Goal: Task Accomplishment & Management: Contribute content

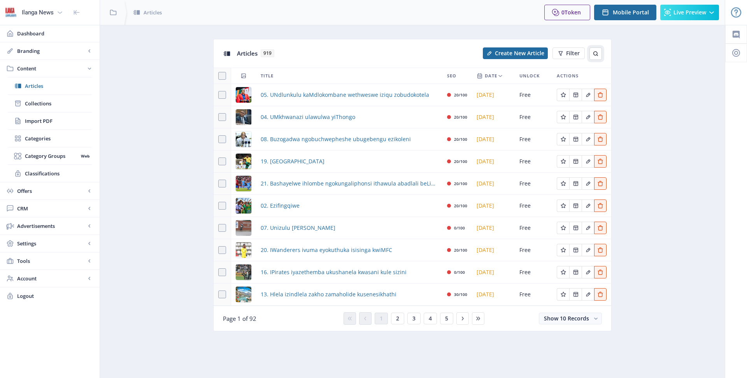
click at [595, 55] on icon at bounding box center [596, 53] width 5 height 5
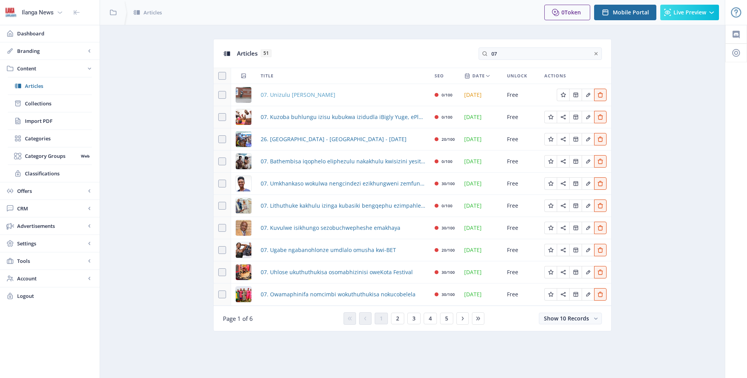
type input "07"
click at [295, 94] on span "07. Unizulu [PERSON_NAME]" at bounding box center [298, 94] width 75 height 9
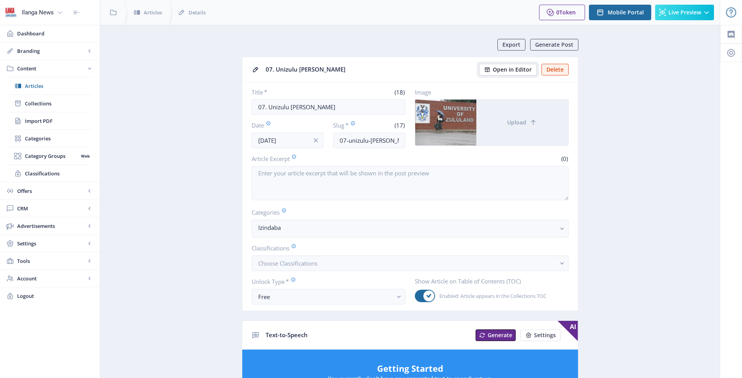
click at [517, 70] on span "Open in Editor" at bounding box center [511, 70] width 39 height 6
click at [35, 86] on span "Articles" at bounding box center [58, 86] width 67 height 8
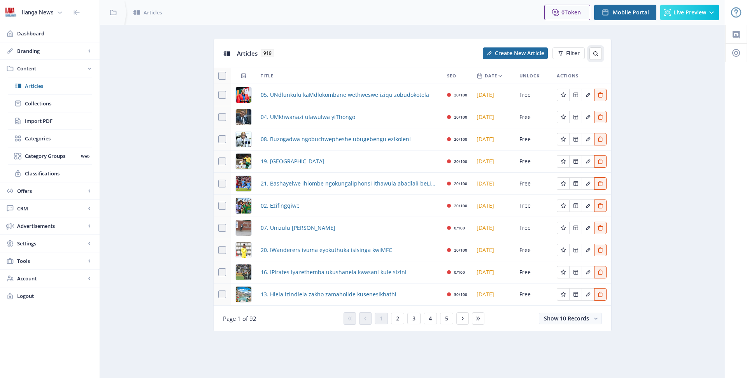
click at [591, 56] on button at bounding box center [596, 53] width 12 height 12
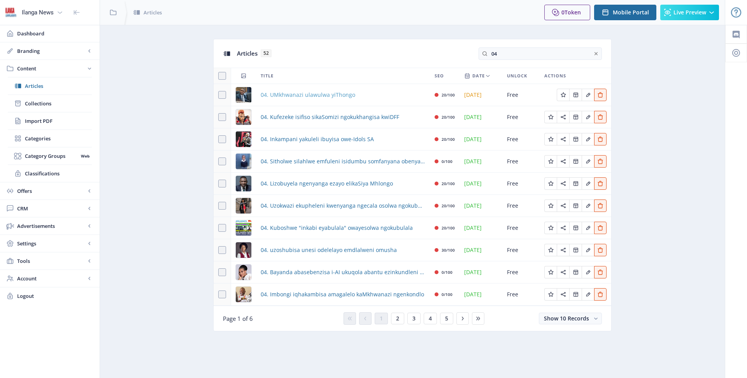
type input "04"
click at [301, 93] on span "04. UMkhwanazi ulawulwa yiThongo" at bounding box center [308, 94] width 95 height 9
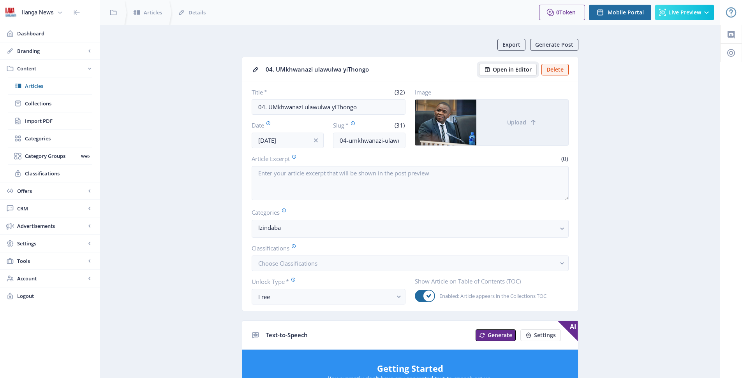
click at [507, 70] on span "Open in Editor" at bounding box center [511, 70] width 39 height 6
click at [31, 86] on span "Articles" at bounding box center [58, 86] width 67 height 8
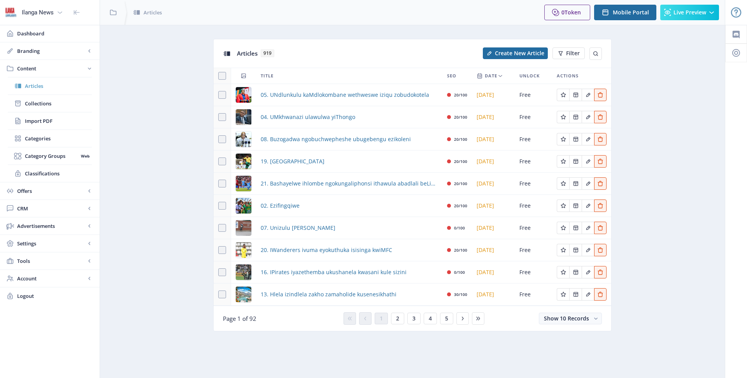
click at [31, 84] on span "Articles" at bounding box center [58, 86] width 67 height 8
click at [594, 53] on icon at bounding box center [596, 54] width 6 height 6
click at [598, 51] on icon at bounding box center [596, 54] width 6 height 6
click at [523, 54] on span "Create New Article" at bounding box center [519, 53] width 49 height 6
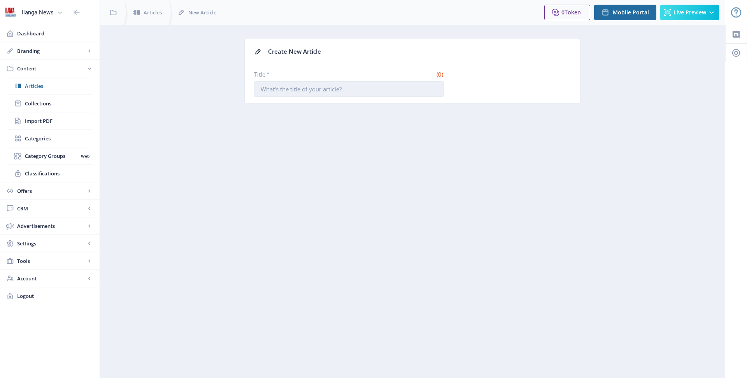
click at [364, 92] on input "Title *" at bounding box center [349, 89] width 190 height 16
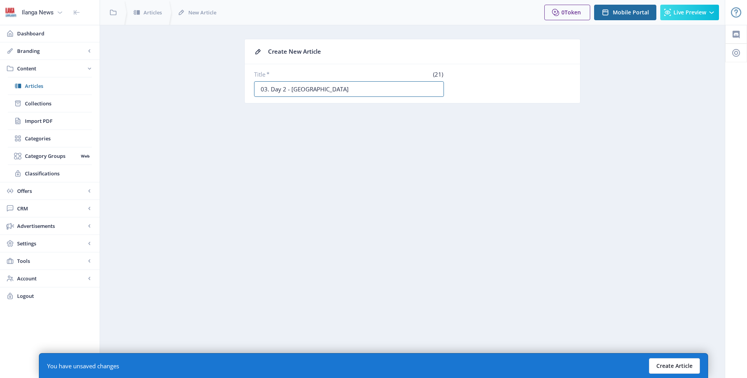
type input "03. Day 2 - [GEOGRAPHIC_DATA]"
click at [694, 364] on button "Create Article" at bounding box center [674, 367] width 51 height 16
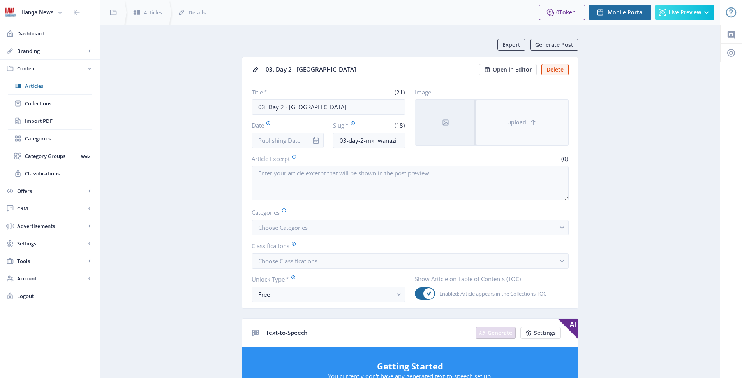
click at [511, 120] on span "Upload" at bounding box center [516, 123] width 19 height 6
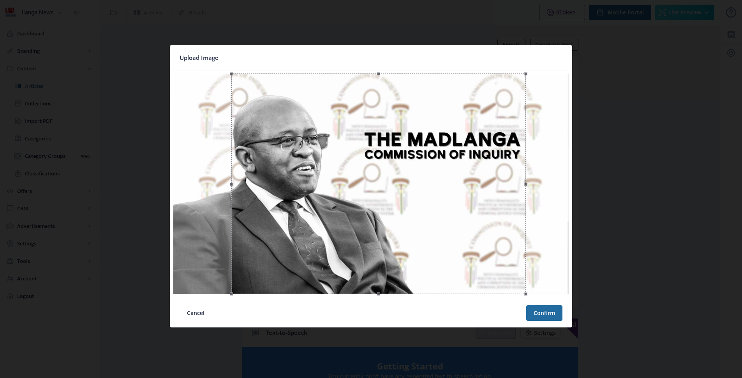
drag, startPoint x: 410, startPoint y: 202, endPoint x: 417, endPoint y: 204, distance: 7.6
click at [417, 204] on div at bounding box center [378, 184] width 294 height 221
click at [543, 316] on button "Confirm" at bounding box center [544, 314] width 36 height 16
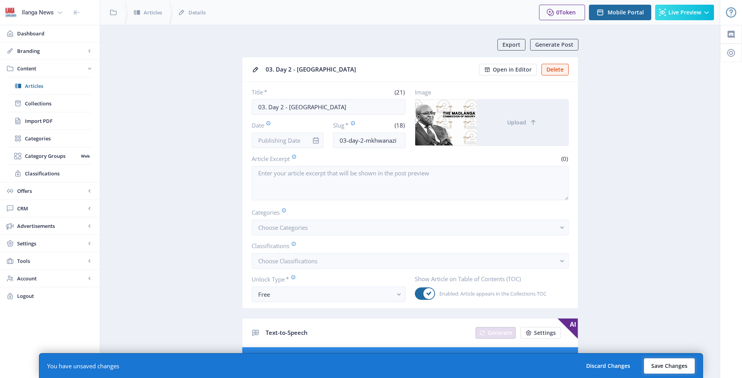
click at [664, 367] on button "Save Changes" at bounding box center [668, 367] width 51 height 16
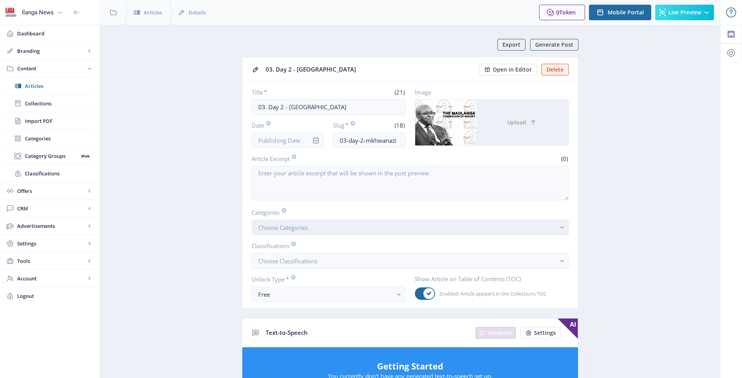
click at [305, 229] on span "Choose Categories" at bounding box center [282, 228] width 49 height 8
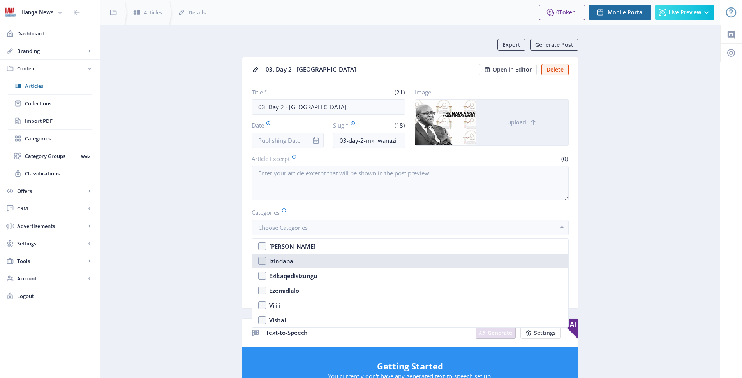
click at [260, 261] on nb-option "Izindaba" at bounding box center [410, 261] width 316 height 15
checkbox input "true"
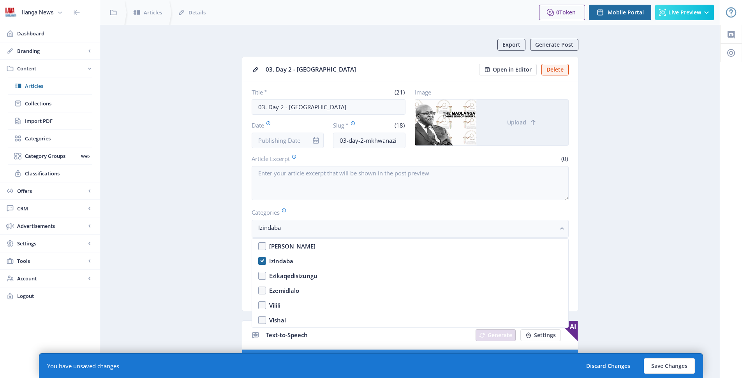
click at [573, 253] on nb-card-body "Title * (21) 03. Day 2 - Mkhwanazi Date Slug * (18) 03-day-2-mkhwanazi Image Up…" at bounding box center [410, 196] width 336 height 229
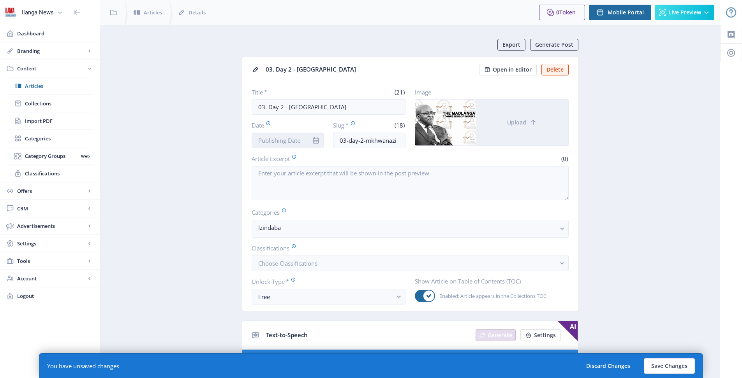
click at [295, 139] on input "Date" at bounding box center [287, 141] width 72 height 16
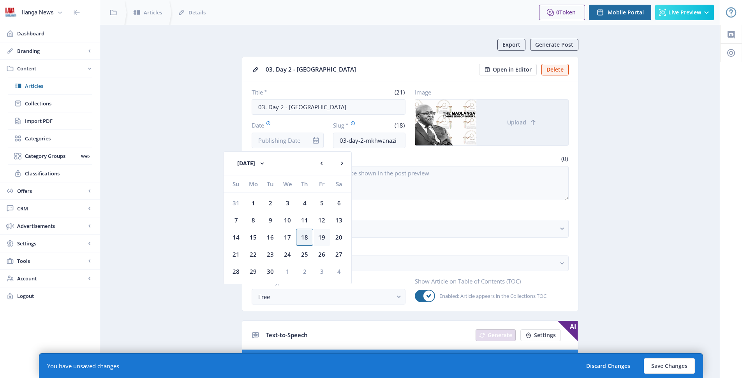
click at [321, 239] on div "19" at bounding box center [321, 237] width 17 height 17
type input "[DATE]"
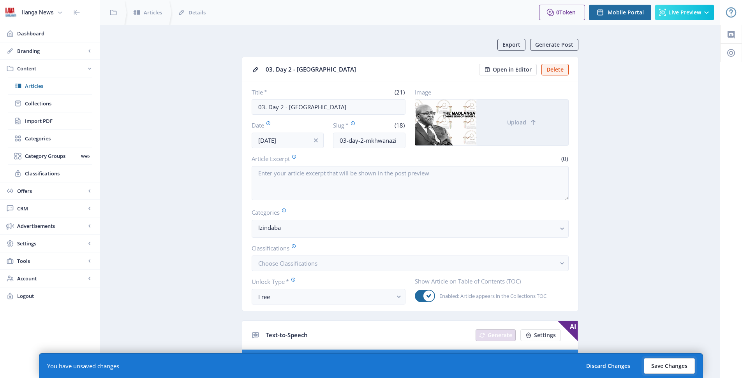
click at [675, 371] on button "Save Changes" at bounding box center [668, 367] width 51 height 16
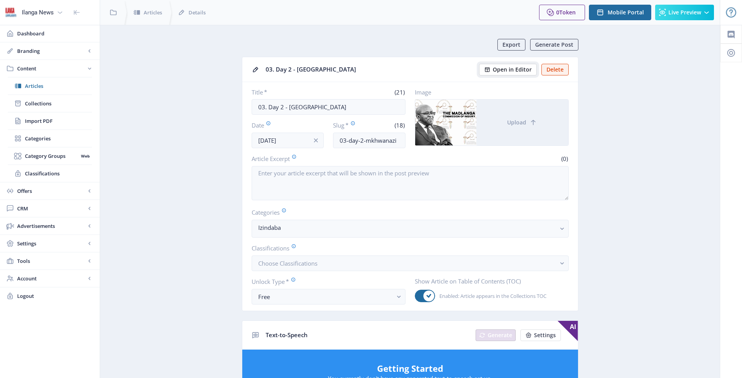
click at [503, 70] on span "Open in Editor" at bounding box center [511, 70] width 39 height 6
click at [46, 85] on span "Articles" at bounding box center [58, 86] width 67 height 8
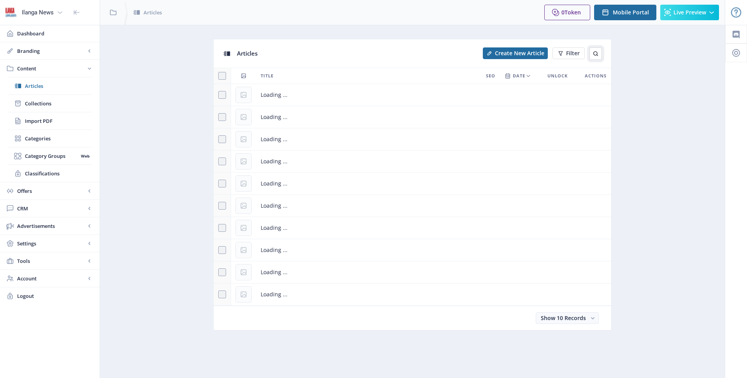
click at [597, 50] on button at bounding box center [596, 53] width 12 height 12
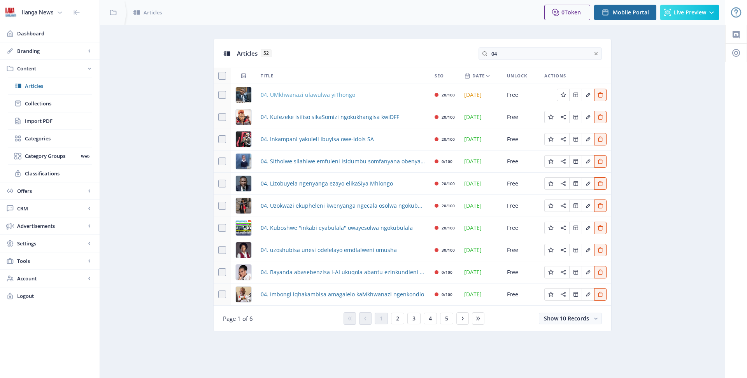
type input "04"
click at [314, 95] on span "04. UMkhwanazi ulawulwa yiThongo" at bounding box center [308, 94] width 95 height 9
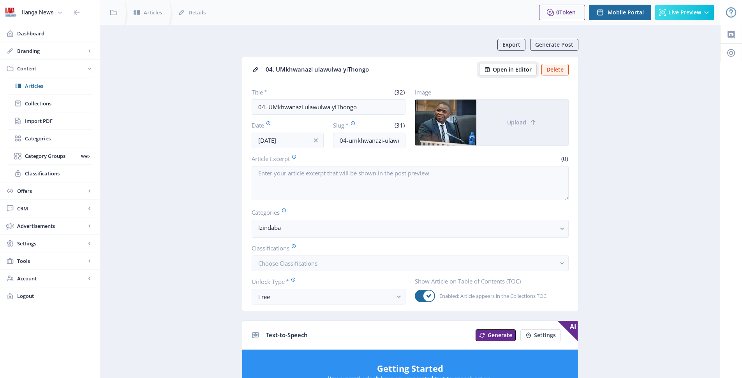
click at [518, 71] on span "Open in Editor" at bounding box center [511, 70] width 39 height 6
click at [37, 88] on span "Articles" at bounding box center [58, 86] width 67 height 8
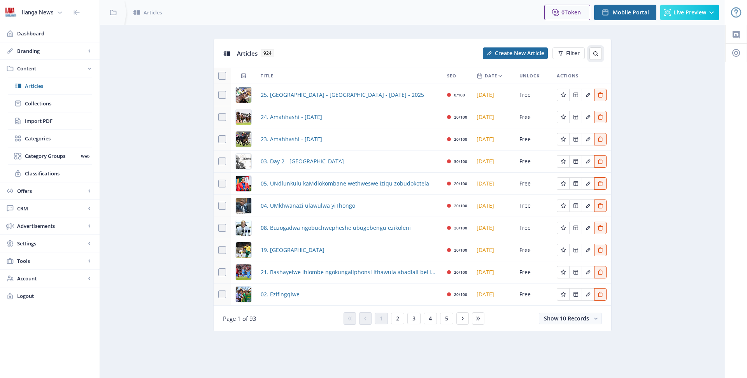
click at [596, 53] on icon at bounding box center [596, 54] width 6 height 6
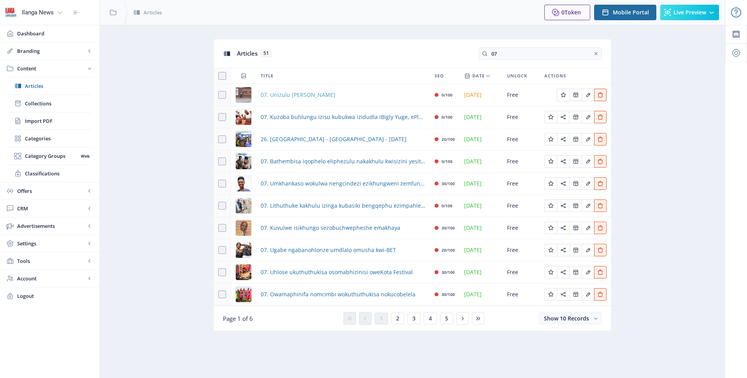
type input "07"
click at [299, 96] on span "07. Unizulu [PERSON_NAME]" at bounding box center [298, 94] width 75 height 9
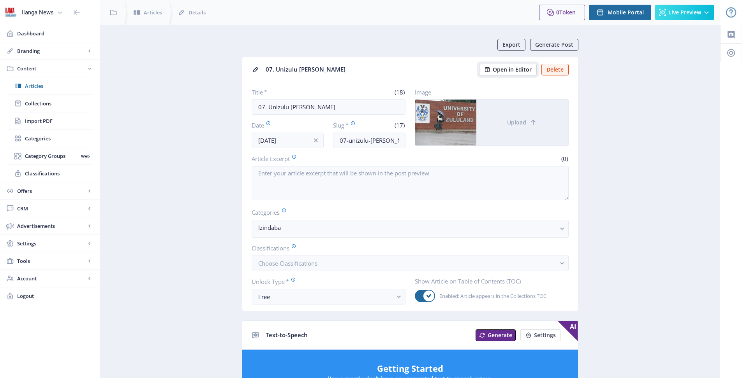
click at [514, 73] on span "Open in Editor" at bounding box center [511, 70] width 39 height 6
click at [509, 69] on span "Open in Editor" at bounding box center [511, 70] width 39 height 6
click at [37, 84] on span "Articles" at bounding box center [58, 86] width 67 height 8
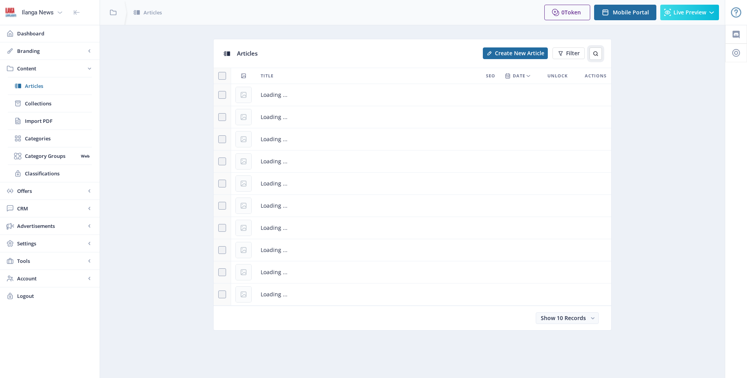
click at [597, 53] on icon at bounding box center [596, 53] width 5 height 5
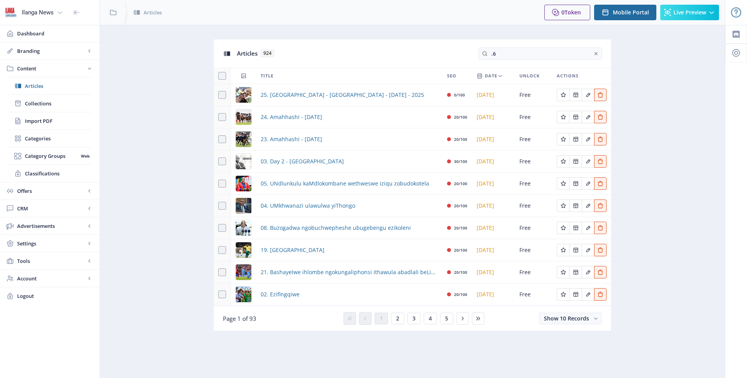
type input "."
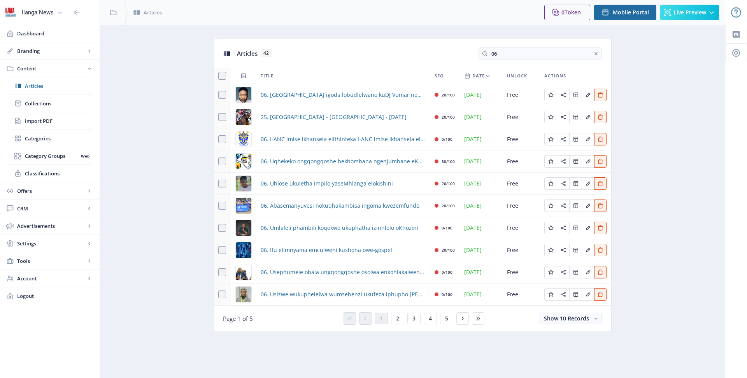
drag, startPoint x: 501, startPoint y: 54, endPoint x: 454, endPoint y: 55, distance: 47.5
click at [454, 55] on div "Articles 42 06" at bounding box center [413, 53] width 398 height 28
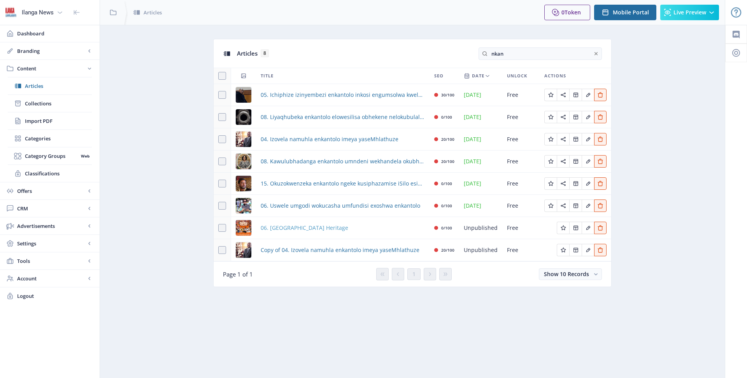
type input "nkan"
click at [312, 233] on span "06. [GEOGRAPHIC_DATA] Heritage" at bounding box center [305, 227] width 88 height 9
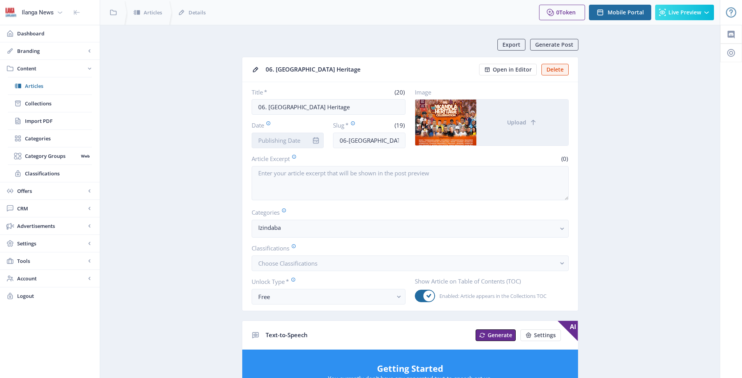
click at [293, 139] on input "Date" at bounding box center [287, 141] width 72 height 16
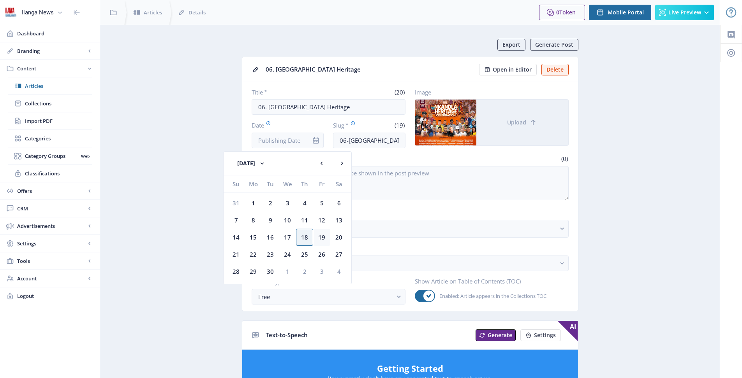
click at [321, 236] on div "19" at bounding box center [321, 237] width 17 height 17
type input "[DATE]"
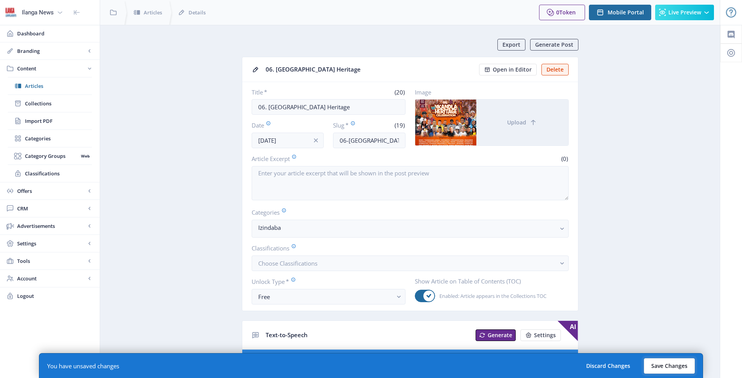
click at [651, 363] on button "Save Changes" at bounding box center [668, 367] width 51 height 16
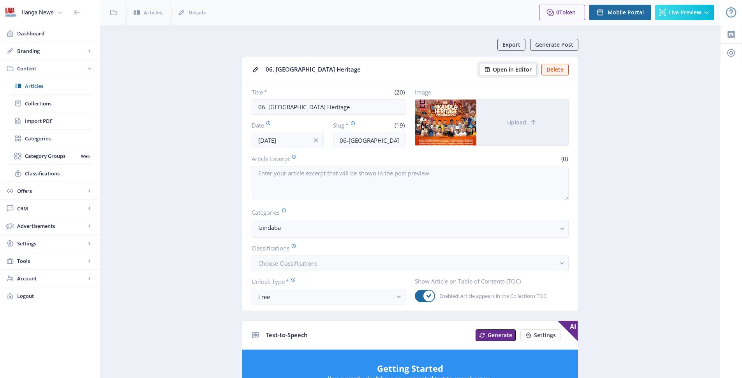
click at [519, 71] on span "Open in Editor" at bounding box center [511, 70] width 39 height 6
click at [40, 101] on span "Collections" at bounding box center [58, 104] width 67 height 8
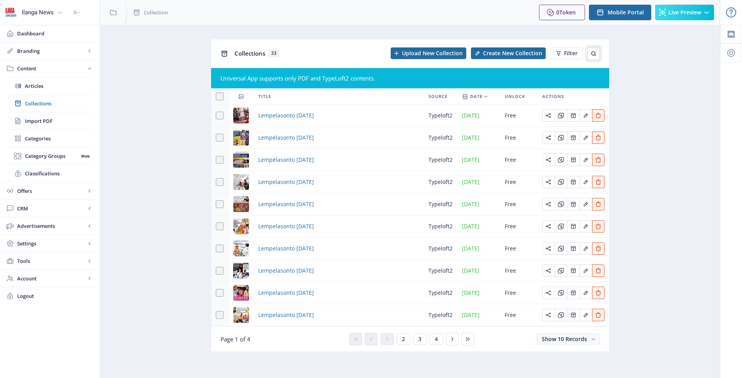
click at [596, 53] on icon at bounding box center [593, 54] width 6 height 6
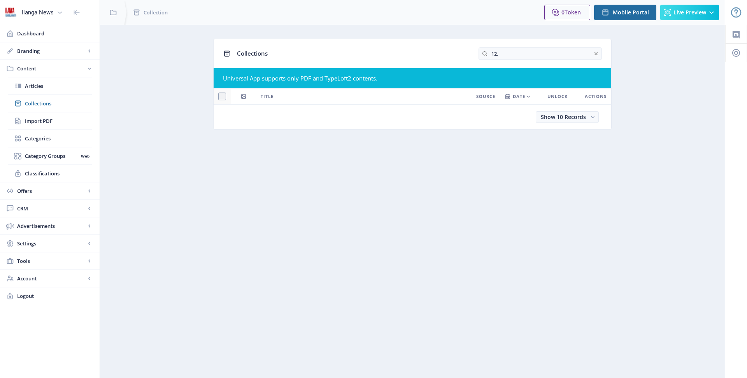
drag, startPoint x: 505, startPoint y: 54, endPoint x: 476, endPoint y: 56, distance: 28.8
click at [476, 56] on div "Collections 12." at bounding box center [413, 53] width 398 height 28
type input "ingo"
click at [49, 86] on span "Articles" at bounding box center [58, 86] width 67 height 8
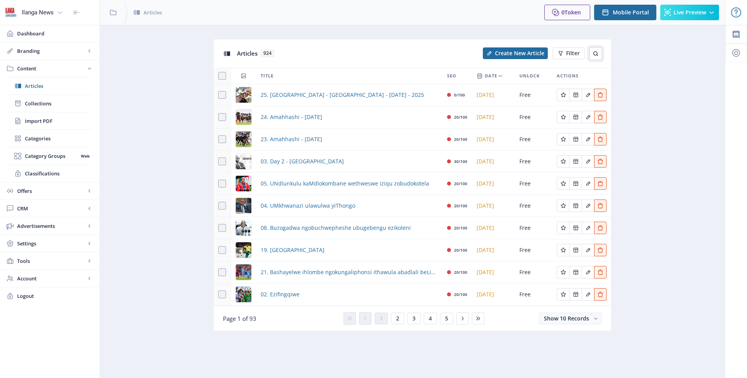
click at [597, 52] on icon at bounding box center [596, 53] width 5 height 5
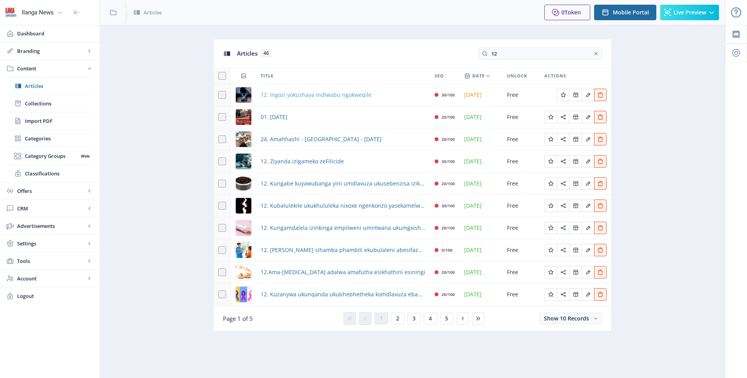
type input "12"
click at [301, 94] on span "12. Ingozi yokushaya indlwabu ngokweqile" at bounding box center [316, 94] width 111 height 9
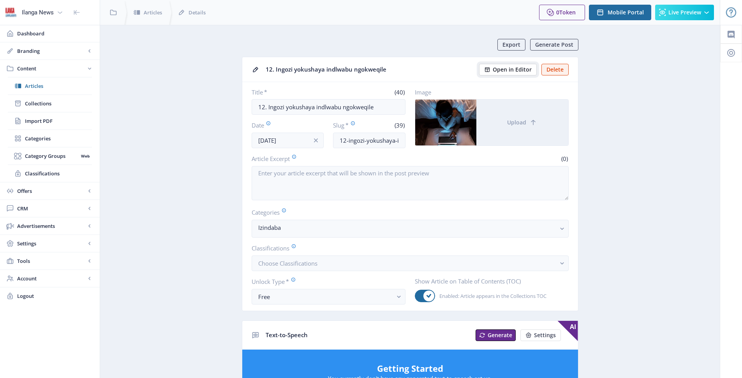
click at [506, 69] on span "Open in Editor" at bounding box center [511, 70] width 39 height 6
click at [63, 87] on span "Articles" at bounding box center [58, 86] width 67 height 8
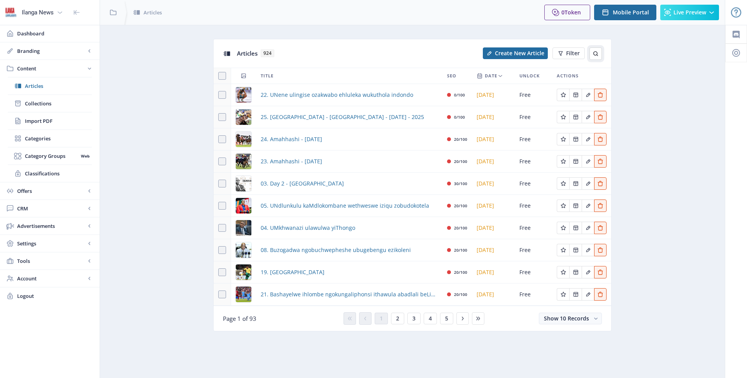
click at [592, 53] on button at bounding box center [596, 53] width 12 height 12
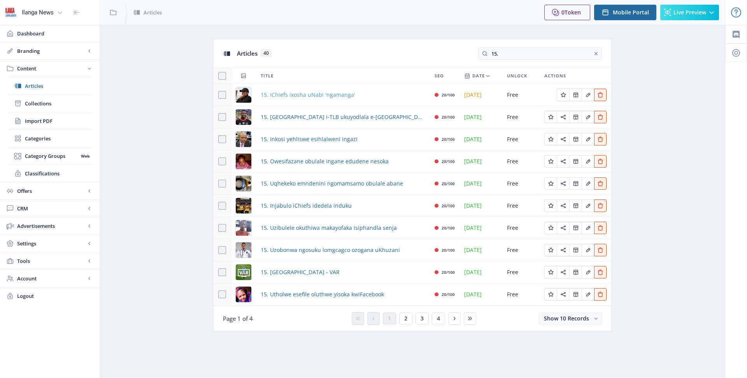
type input "15."
click at [307, 96] on span "15. IChiefs ixosha uNabi 'ngamanga'" at bounding box center [308, 94] width 95 height 9
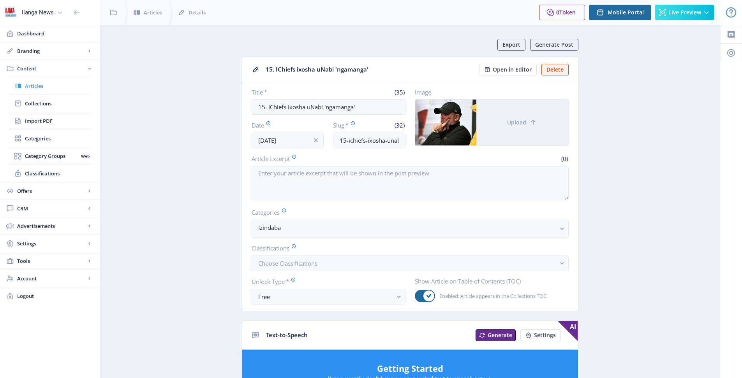
click at [35, 84] on span "Articles" at bounding box center [58, 86] width 67 height 8
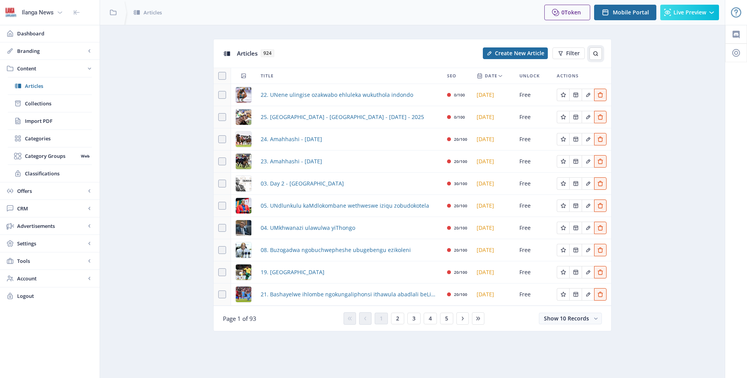
click at [597, 53] on icon at bounding box center [596, 54] width 6 height 6
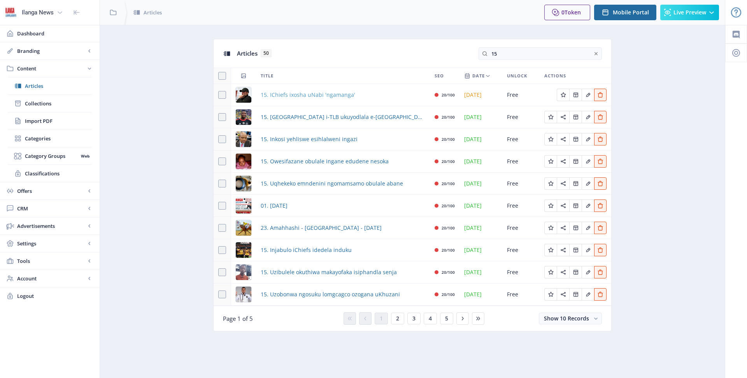
type input "15"
click at [320, 97] on span "15. IChiefs ixosha uNabi 'ngamanga'" at bounding box center [308, 94] width 95 height 9
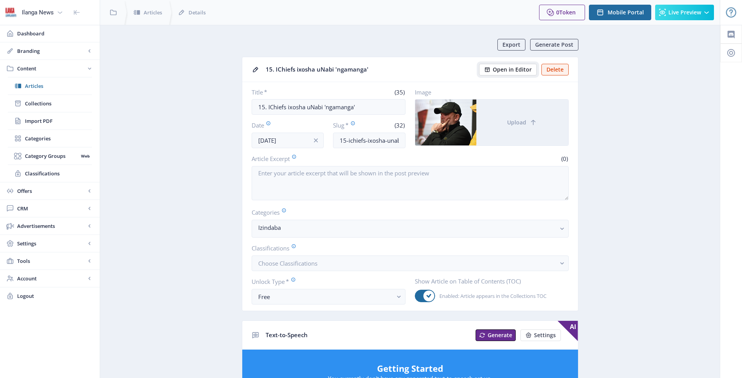
click at [512, 72] on span "Open in Editor" at bounding box center [511, 70] width 39 height 6
click at [42, 86] on span "Articles" at bounding box center [58, 86] width 67 height 8
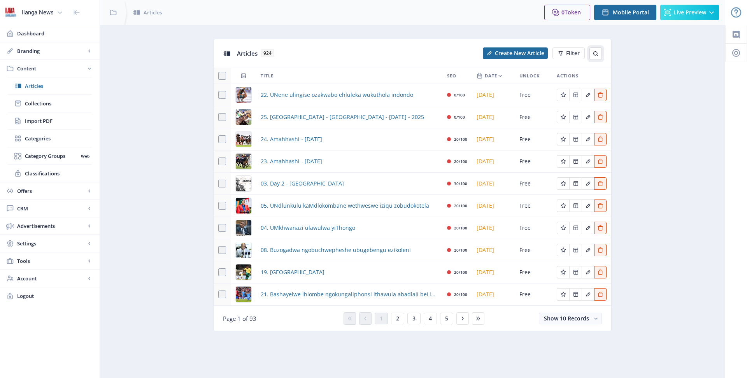
click at [595, 53] on icon at bounding box center [596, 54] width 6 height 6
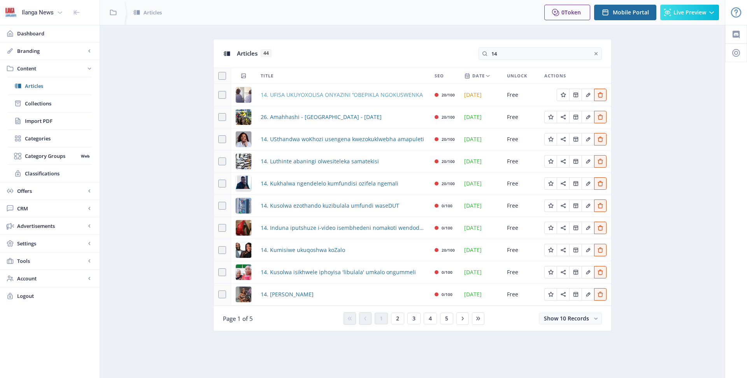
type input "14"
click at [292, 98] on span "14. UFISA UKUYOXOLISA ONYAZINI ‘‘OBEPIKLA NGOKUSWENKA" at bounding box center [342, 94] width 162 height 9
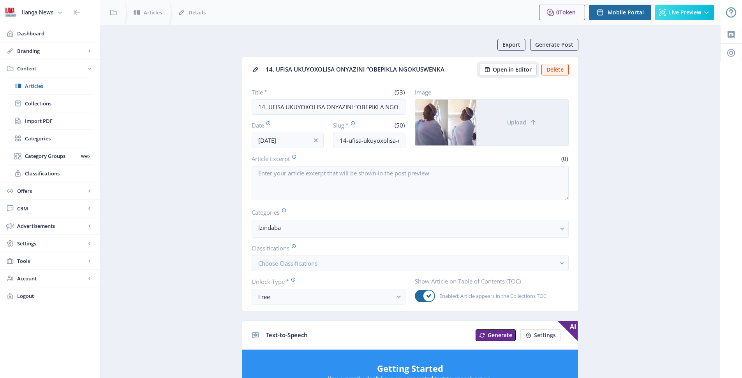
click at [501, 70] on span "Open in Editor" at bounding box center [511, 70] width 39 height 6
click at [46, 86] on span "Articles" at bounding box center [58, 86] width 67 height 8
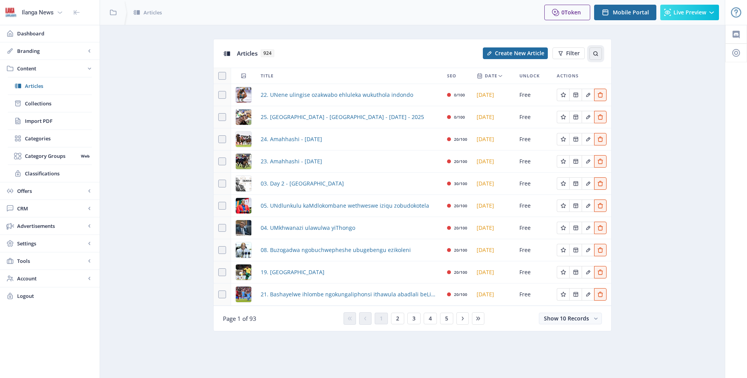
drag, startPoint x: 598, startPoint y: 51, endPoint x: 597, endPoint y: 62, distance: 10.5
click at [597, 54] on icon at bounding box center [596, 54] width 6 height 6
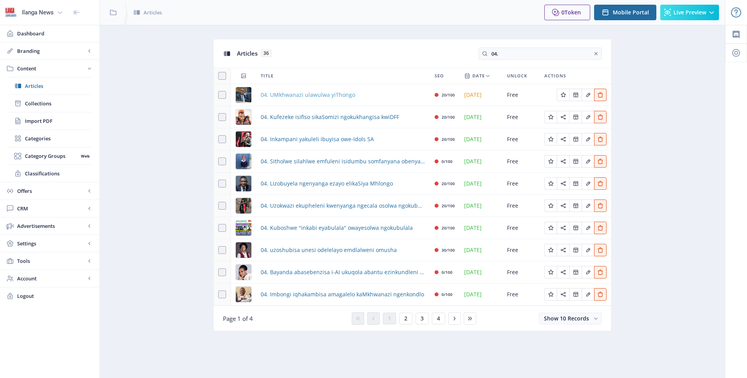
type input "04."
click at [290, 96] on span "04. UMkhwanazi ulawulwa yiThongo" at bounding box center [308, 94] width 95 height 9
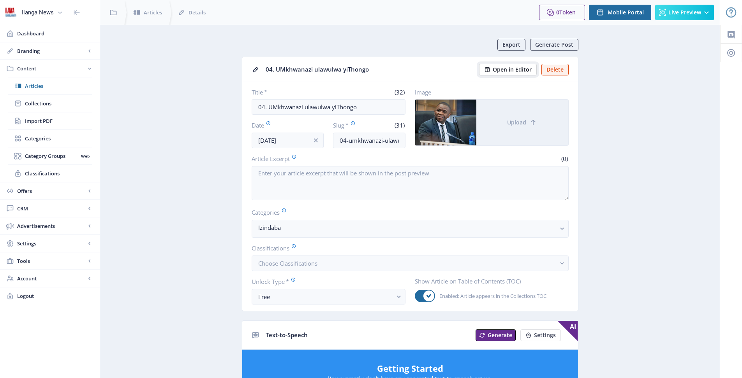
click at [511, 69] on span "Open in Editor" at bounding box center [511, 70] width 39 height 6
click at [29, 84] on span "Articles" at bounding box center [58, 86] width 67 height 8
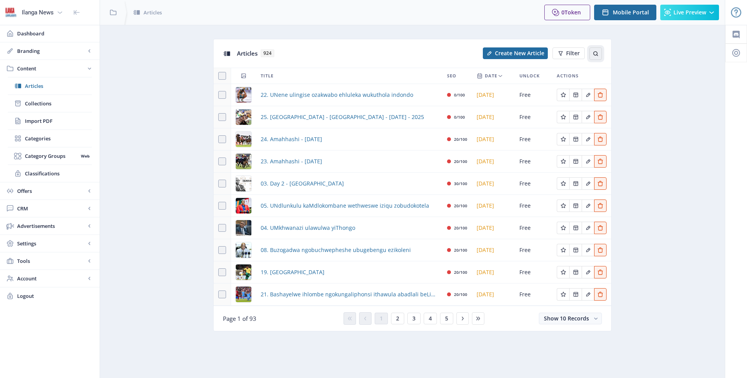
drag, startPoint x: 594, startPoint y: 55, endPoint x: 595, endPoint y: 60, distance: 5.1
click at [595, 55] on icon at bounding box center [596, 53] width 5 height 5
type input "."
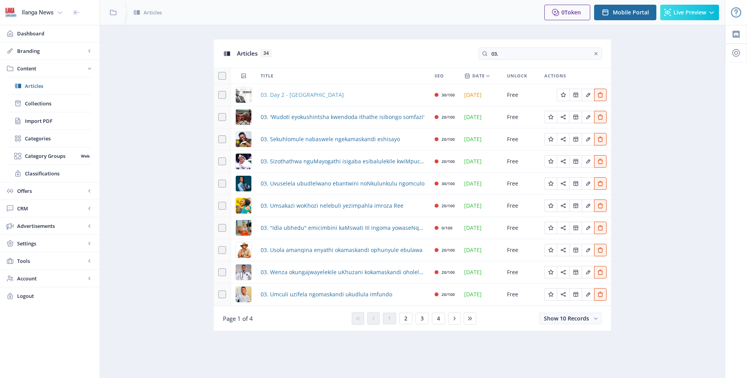
type input "03."
click at [310, 96] on span "03. Day 2 - [GEOGRAPHIC_DATA]" at bounding box center [302, 94] width 83 height 9
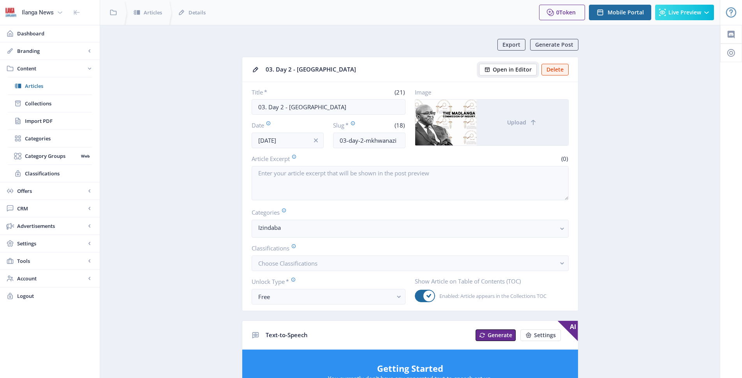
click at [506, 70] on span "Open in Editor" at bounding box center [511, 70] width 39 height 6
